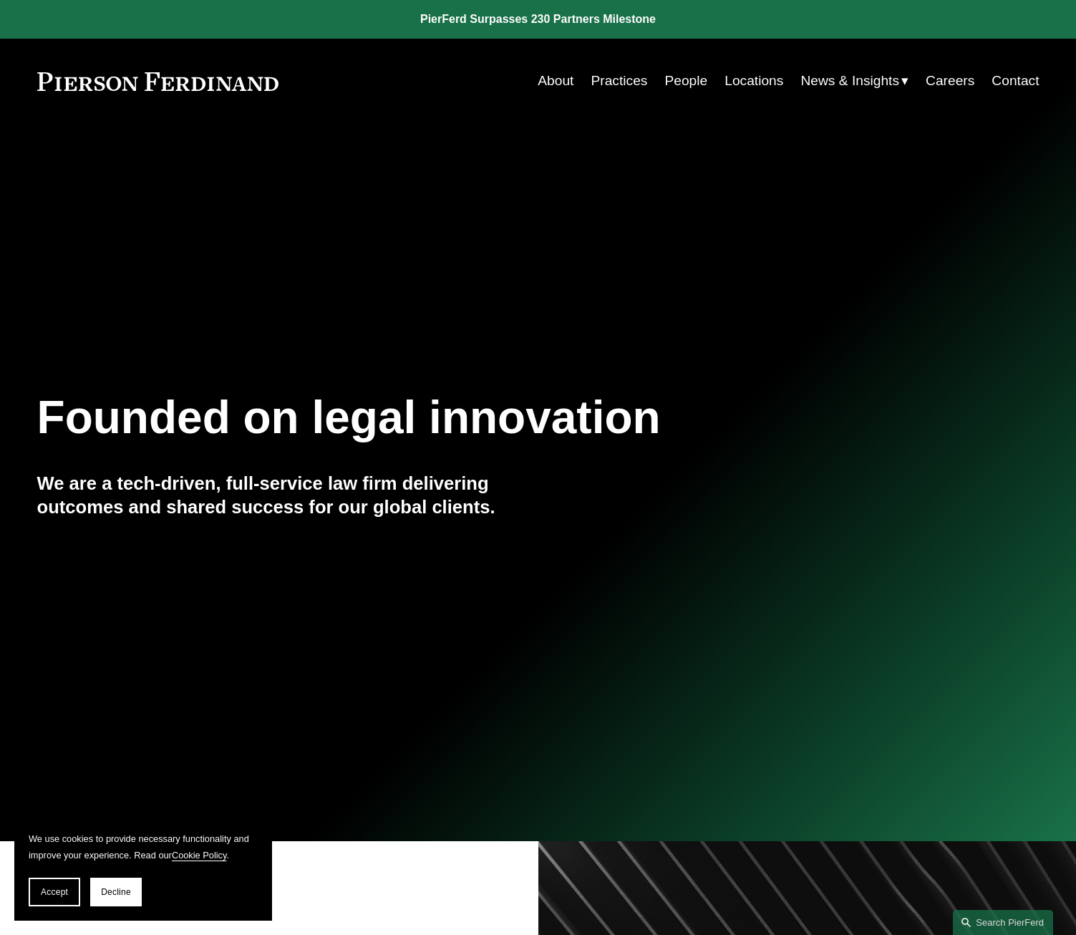
click at [676, 82] on link "People" at bounding box center [685, 80] width 43 height 27
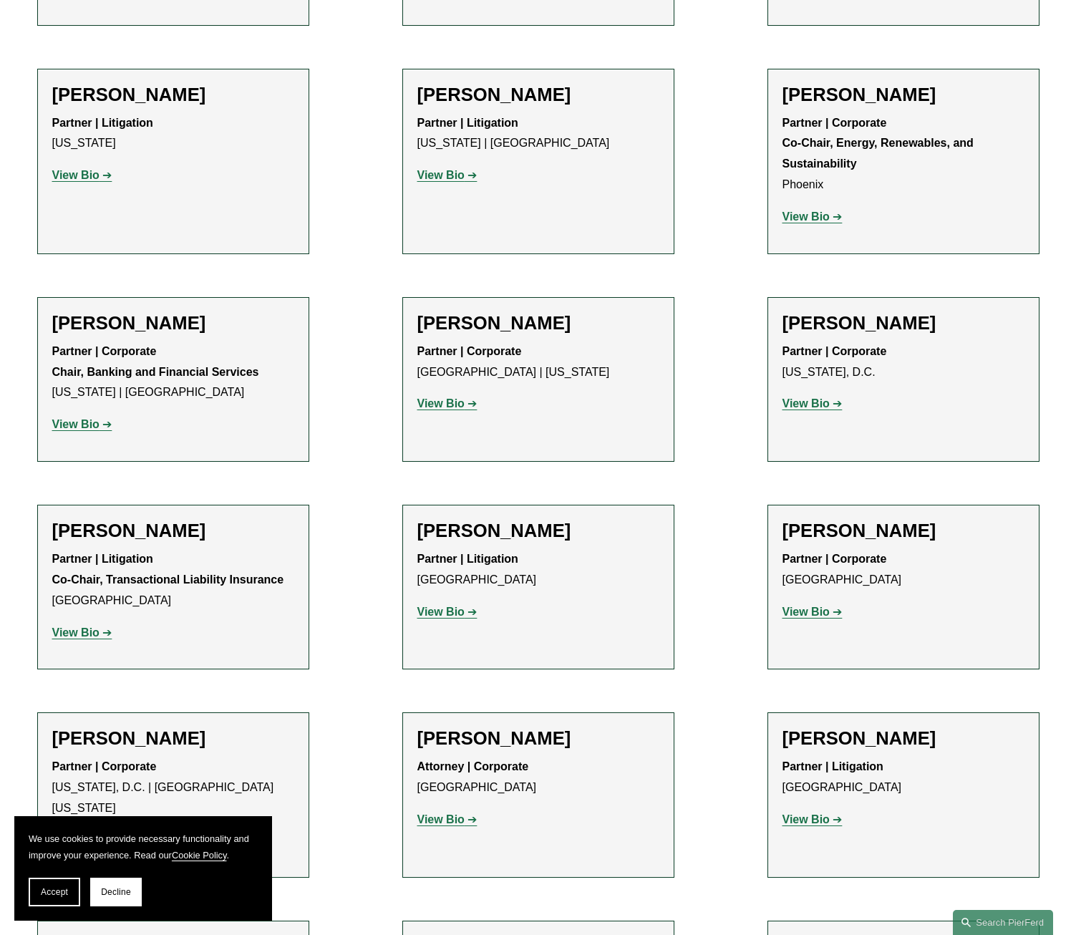
scroll to position [4582, 0]
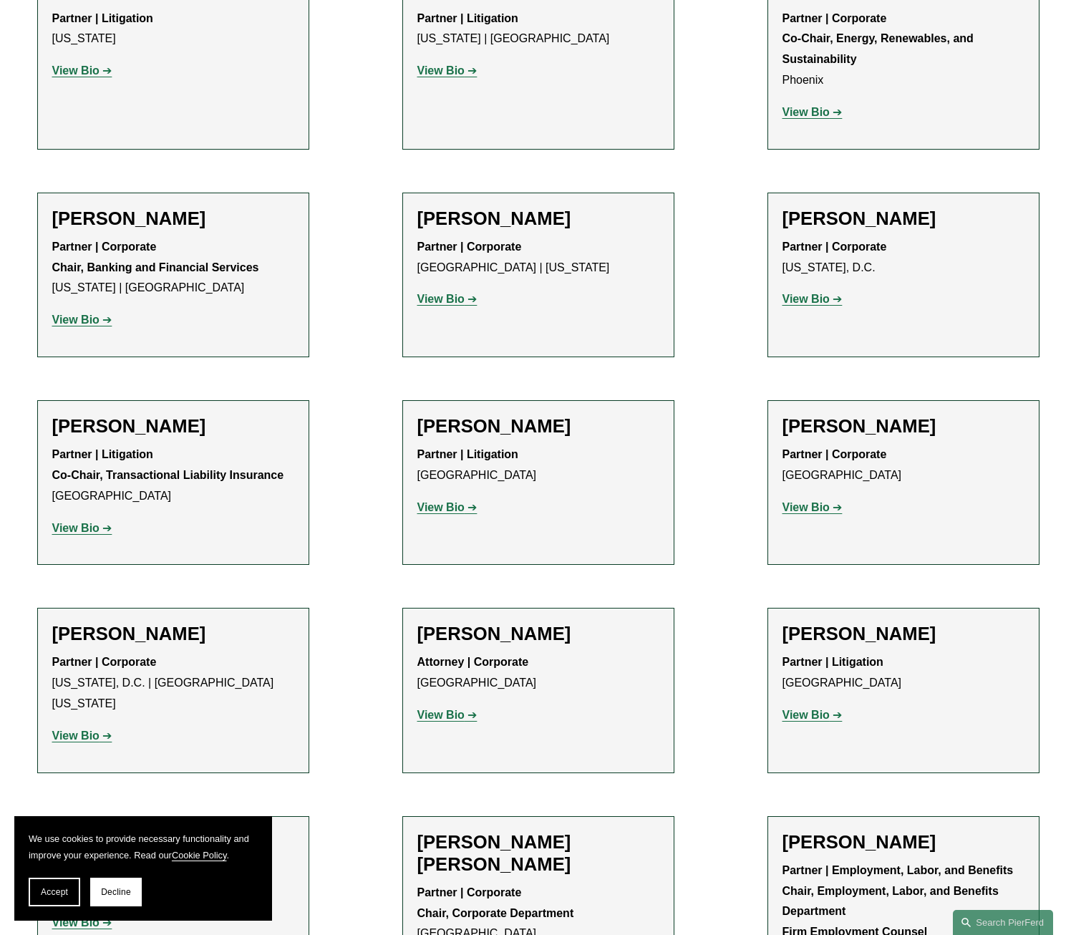
click at [802, 709] on strong "View Bio" at bounding box center [806, 715] width 47 height 12
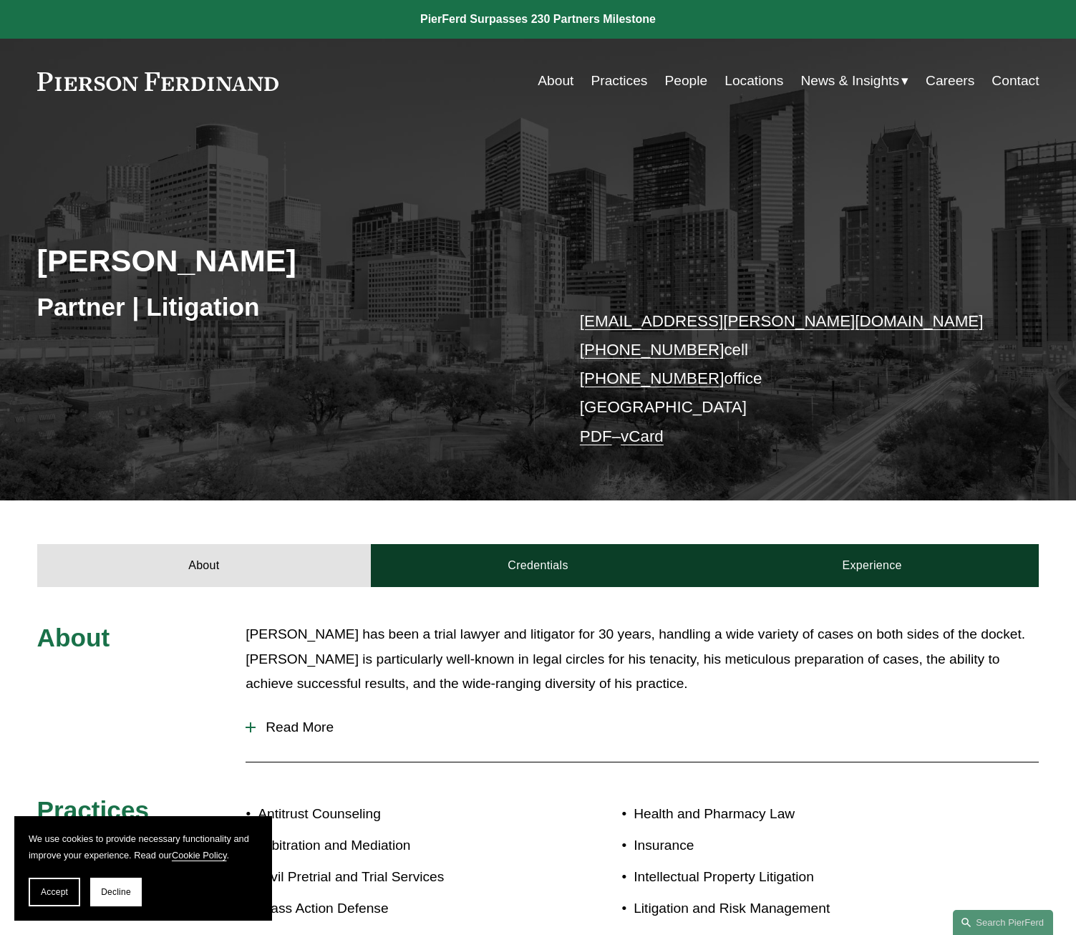
click at [55, 896] on span "Accept" at bounding box center [54, 892] width 27 height 10
